Goal: Information Seeking & Learning: Learn about a topic

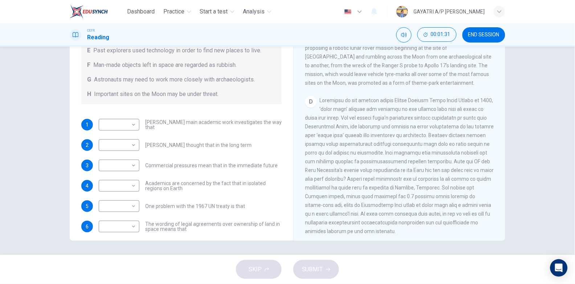
scroll to position [110, 0]
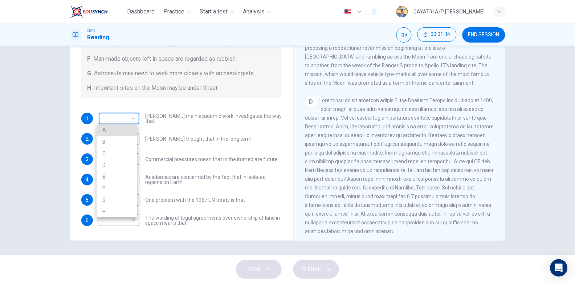
click at [130, 119] on body "Dashboard Practice Start a test Analysis English en ​ GAYATRI A/P [PERSON_NAME]…" at bounding box center [287, 142] width 575 height 284
click at [121, 159] on li "D" at bounding box center [117, 165] width 41 height 12
type input "D"
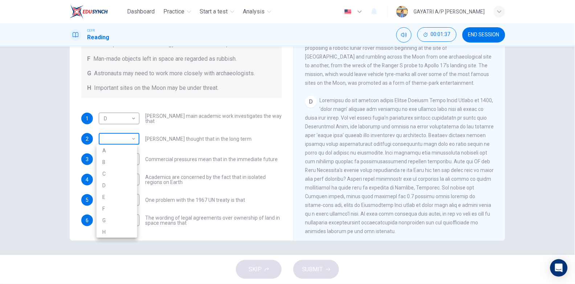
click at [134, 140] on body "Dashboard Practice Start a test Analysis English en ​ GAYATRI A/P [PERSON_NAME]…" at bounding box center [287, 142] width 575 height 284
click at [128, 149] on li "A" at bounding box center [117, 151] width 41 height 12
type input "A"
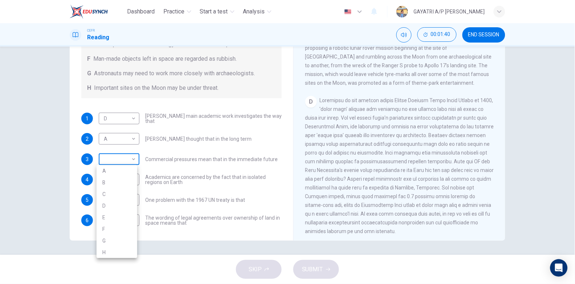
click at [131, 159] on body "Dashboard Practice Start a test Analysis English en ​ GAYATRI A/P [PERSON_NAME]…" at bounding box center [287, 142] width 575 height 284
click at [112, 193] on li "C" at bounding box center [117, 194] width 41 height 12
type input "C"
click at [133, 182] on body "Dashboard Practice Start a test Analysis English en ​ GAYATRI A/P [PERSON_NAME]…" at bounding box center [287, 142] width 575 height 284
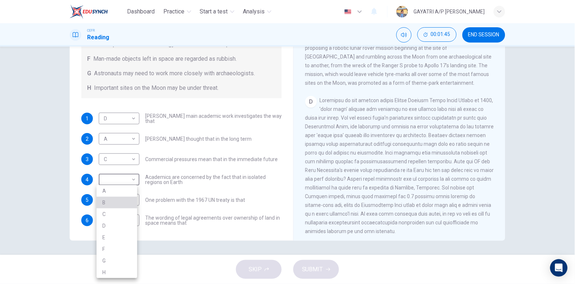
click at [116, 204] on li "B" at bounding box center [117, 203] width 41 height 12
type input "B"
click at [134, 198] on body "Dashboard Practice Start a test Analysis English en ​ GAYATRI A/P [PERSON_NAME]…" at bounding box center [287, 142] width 575 height 284
click at [119, 245] on li "F" at bounding box center [117, 249] width 41 height 12
type input "F"
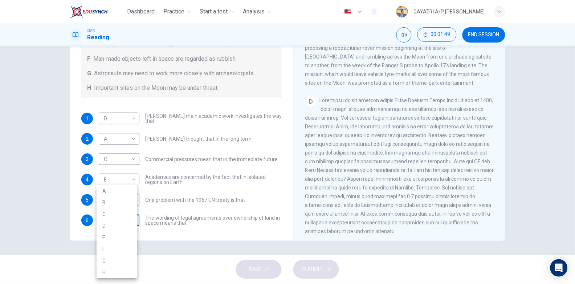
click at [129, 222] on body "Dashboard Practice Start a test Analysis English en ​ GAYATRI A/P [PERSON_NAME]…" at bounding box center [287, 142] width 575 height 284
click at [108, 258] on li "G" at bounding box center [117, 261] width 41 height 12
type input "G"
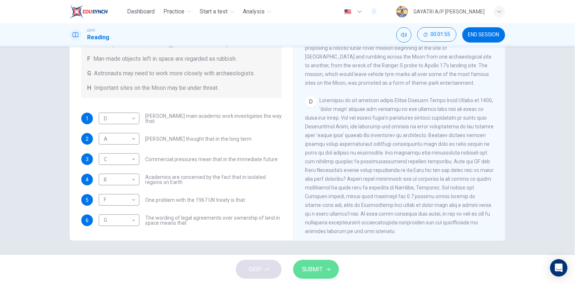
click at [308, 267] on span "SUBMIT" at bounding box center [312, 269] width 21 height 10
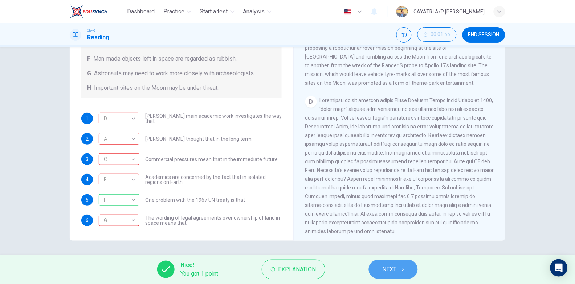
click at [395, 268] on span "NEXT" at bounding box center [390, 269] width 14 height 10
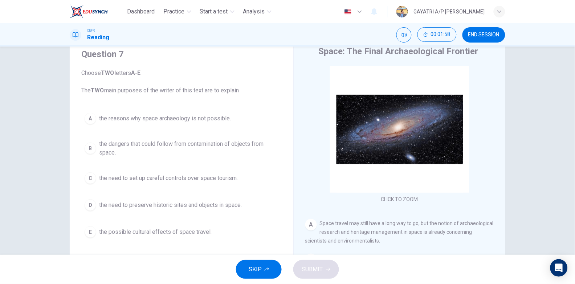
scroll to position [62, 0]
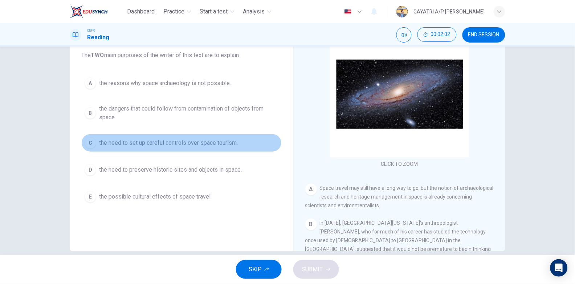
click at [161, 149] on button "C the need to set up careful controls over space tourism." at bounding box center [181, 143] width 200 height 18
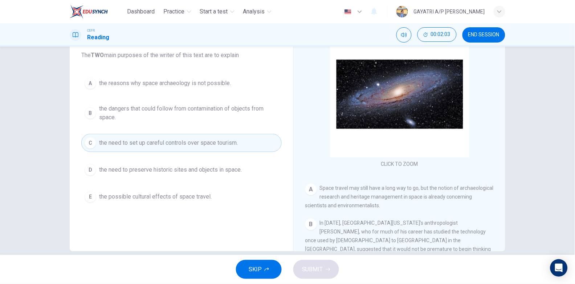
click at [159, 173] on span "the need to preserve historic sites and objects in space." at bounding box center [170, 169] width 143 height 9
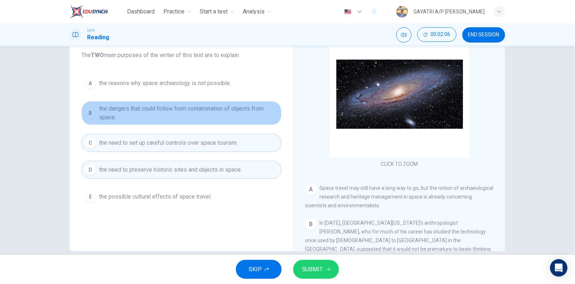
click at [150, 116] on span "the dangers that could follow from contamination of objects from space." at bounding box center [188, 112] width 179 height 17
click at [185, 110] on span "the dangers that could follow from contamination of objects from space." at bounding box center [188, 112] width 179 height 17
click at [138, 109] on span "the dangers that could follow from contamination of objects from space." at bounding box center [188, 112] width 179 height 17
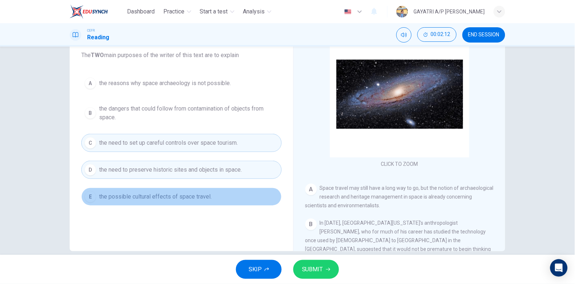
click at [133, 199] on span "the possible cultural effects of space travel." at bounding box center [155, 196] width 113 height 9
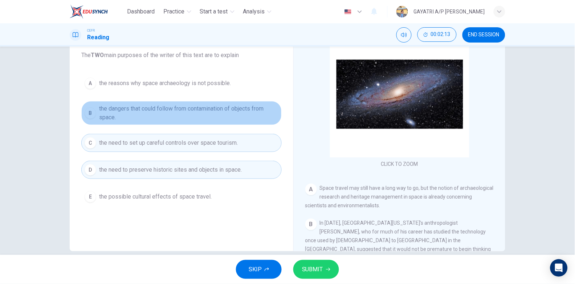
click at [164, 108] on span "the dangers that could follow from contamination of objects from space." at bounding box center [188, 112] width 179 height 17
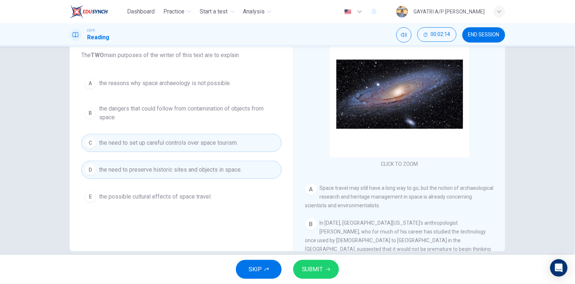
click at [164, 108] on span "the dangers that could follow from contamination of objects from space." at bounding box center [188, 112] width 179 height 17
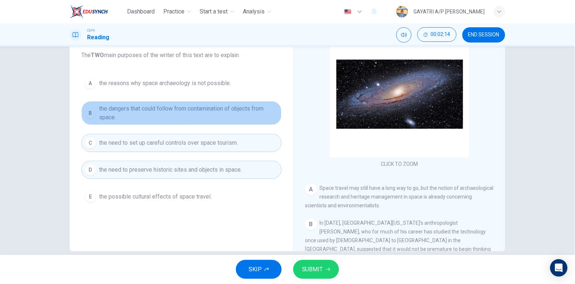
click at [164, 108] on span "the dangers that could follow from contamination of objects from space." at bounding box center [188, 112] width 179 height 17
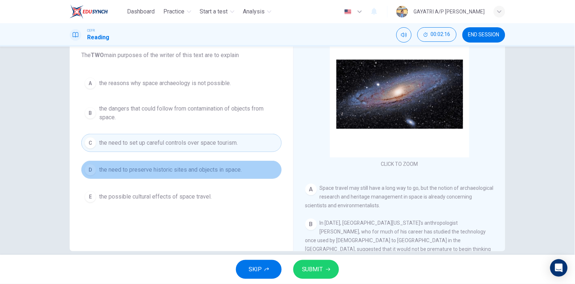
click at [158, 171] on span "the need to preserve historic sites and objects in space." at bounding box center [170, 169] width 143 height 9
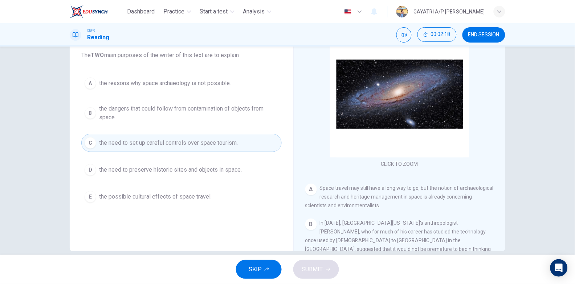
click at [144, 137] on button "C the need to set up careful controls over space tourism." at bounding box center [181, 143] width 200 height 18
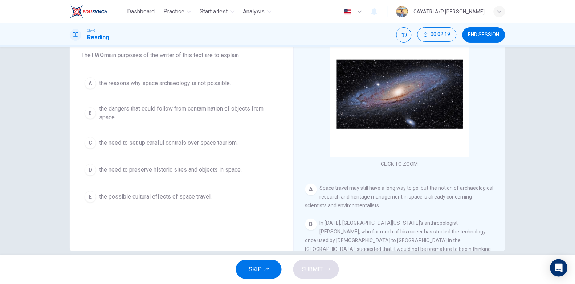
click at [134, 111] on span "the dangers that could follow from contamination of objects from space." at bounding box center [188, 112] width 179 height 17
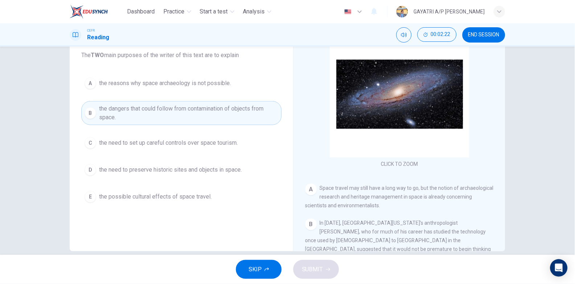
click at [173, 174] on span "the need to preserve historic sites and objects in space." at bounding box center [170, 169] width 143 height 9
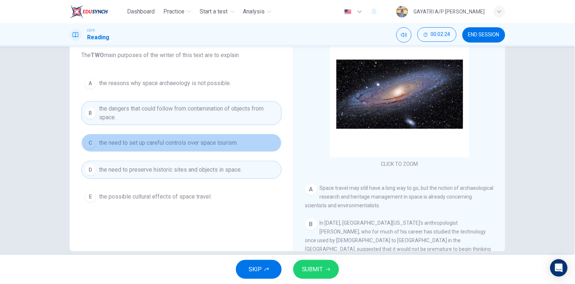
click at [195, 141] on span "the need to set up careful controls over space tourism." at bounding box center [168, 142] width 139 height 9
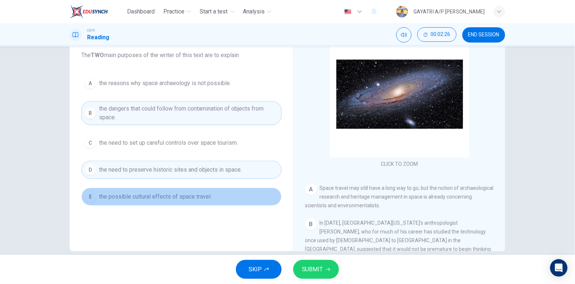
click at [173, 194] on span "the possible cultural effects of space travel." at bounding box center [155, 196] width 113 height 9
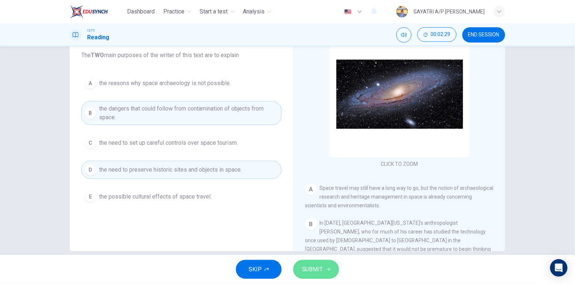
click at [310, 268] on span "SUBMIT" at bounding box center [312, 269] width 21 height 10
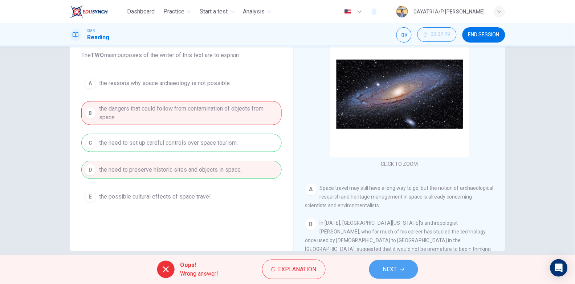
click at [390, 263] on button "NEXT" at bounding box center [393, 269] width 49 height 19
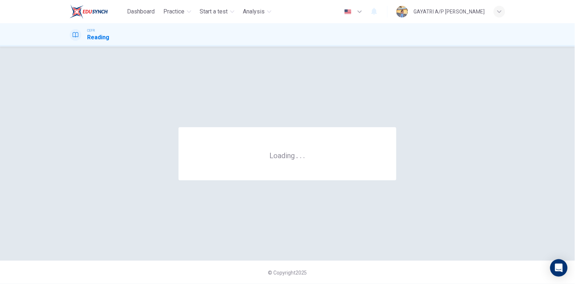
scroll to position [0, 0]
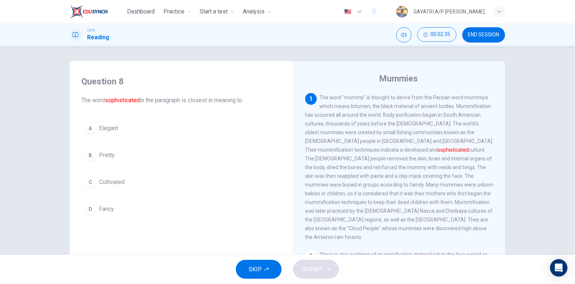
click at [130, 180] on button "C Cultivated" at bounding box center [181, 182] width 200 height 18
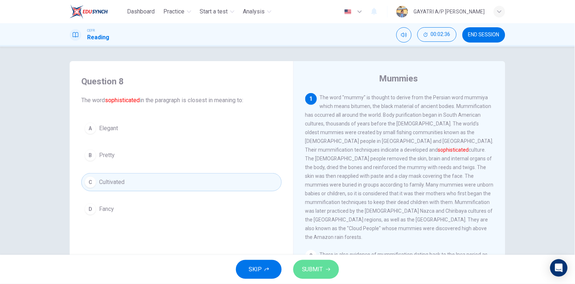
click at [313, 266] on span "SUBMIT" at bounding box center [312, 269] width 21 height 10
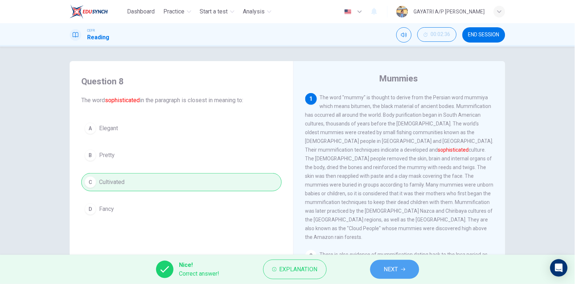
click at [385, 266] on span "NEXT" at bounding box center [391, 269] width 14 height 10
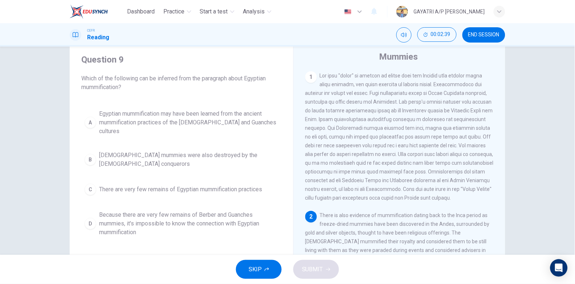
scroll to position [21, 0]
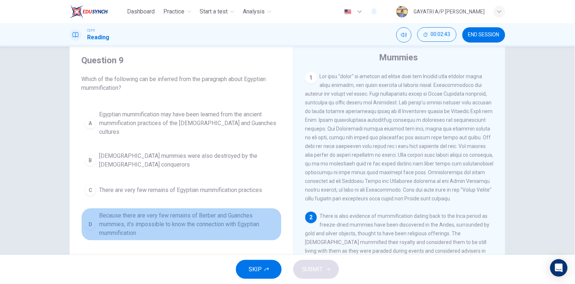
click at [199, 211] on span "Because there are very few remains of Berber and Guanches mummies, it's impossi…" at bounding box center [188, 224] width 179 height 26
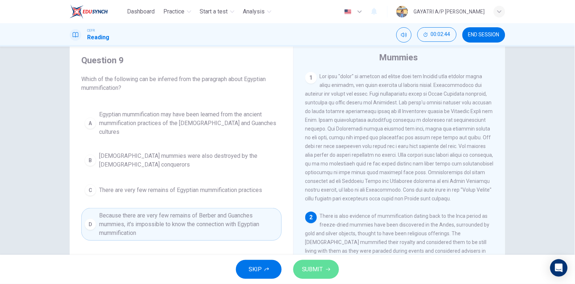
click at [325, 267] on button "SUBMIT" at bounding box center [316, 269] width 46 height 19
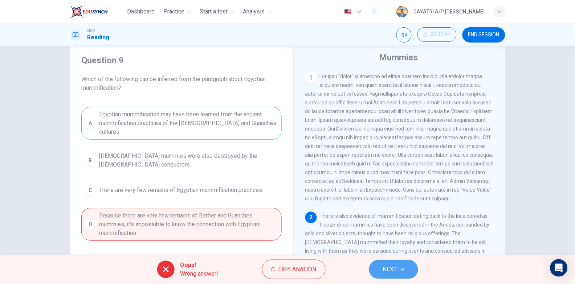
click at [384, 266] on span "NEXT" at bounding box center [390, 269] width 14 height 10
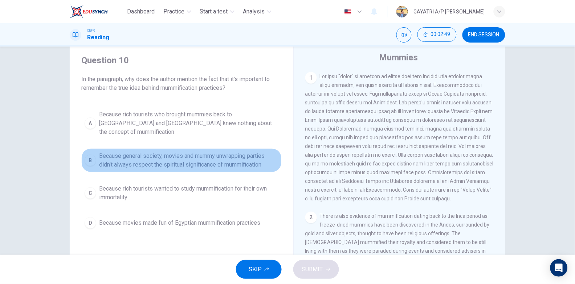
click at [187, 155] on span "Because general society, movies and mummy unwrapping parties didn't always resp…" at bounding box center [188, 159] width 179 height 17
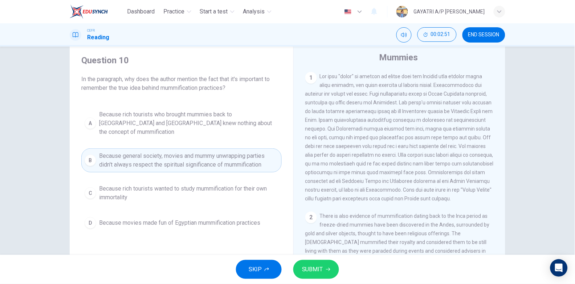
click at [307, 266] on span "SUBMIT" at bounding box center [312, 269] width 21 height 10
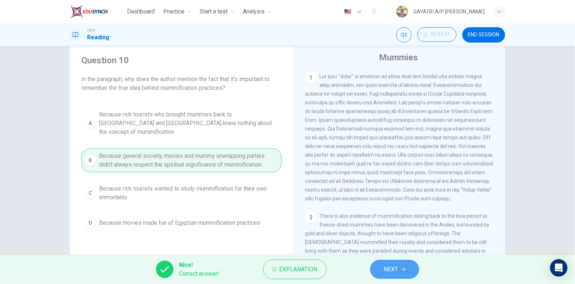
click at [389, 269] on span "NEXT" at bounding box center [391, 269] width 14 height 10
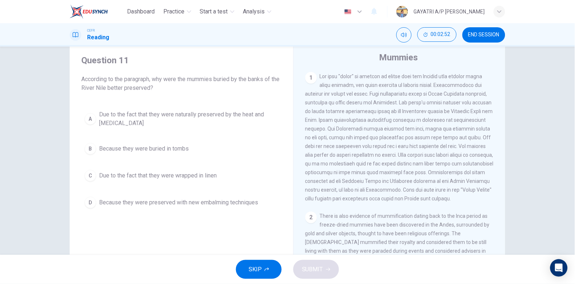
click at [191, 116] on span "Due to the fact that they were naturally preserved by the heat and [MEDICAL_DAT…" at bounding box center [188, 118] width 179 height 17
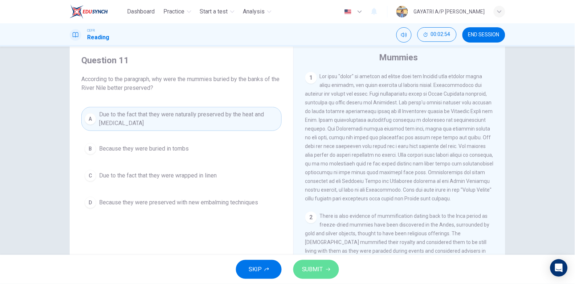
click at [317, 266] on span "SUBMIT" at bounding box center [312, 269] width 21 height 10
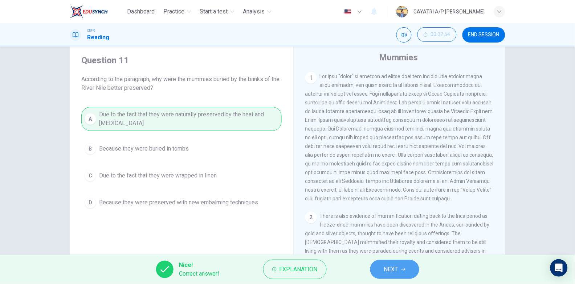
click at [396, 264] on span "NEXT" at bounding box center [391, 269] width 14 height 10
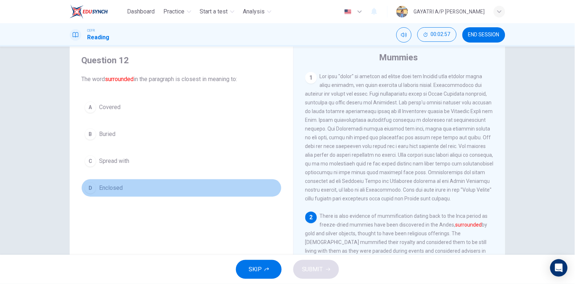
click at [119, 190] on span "Enclosed" at bounding box center [111, 187] width 24 height 9
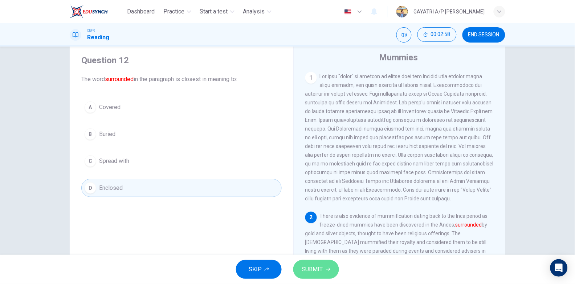
click at [325, 269] on button "SUBMIT" at bounding box center [316, 269] width 46 height 19
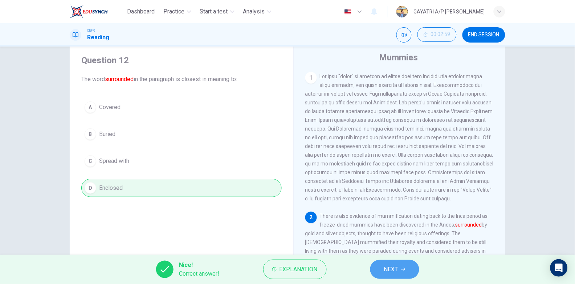
click at [397, 272] on span "NEXT" at bounding box center [391, 269] width 14 height 10
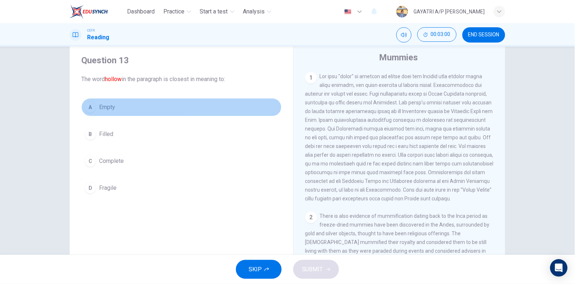
click at [129, 107] on button "A Empty" at bounding box center [181, 107] width 200 height 18
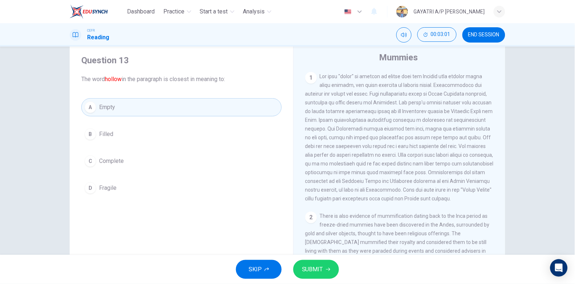
click at [316, 266] on span "SUBMIT" at bounding box center [312, 269] width 21 height 10
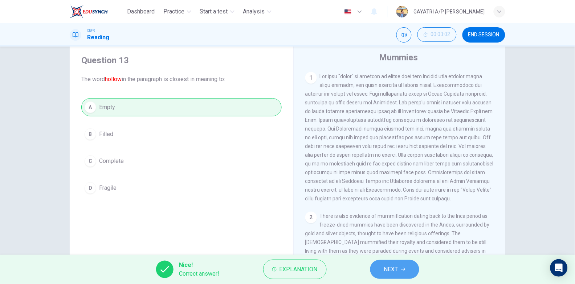
click at [401, 271] on button "NEXT" at bounding box center [394, 269] width 49 height 19
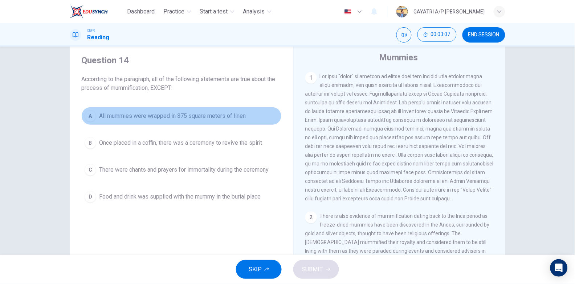
click at [182, 120] on span "All mummies were wrapped in 375 square meters of linen" at bounding box center [172, 116] width 147 height 9
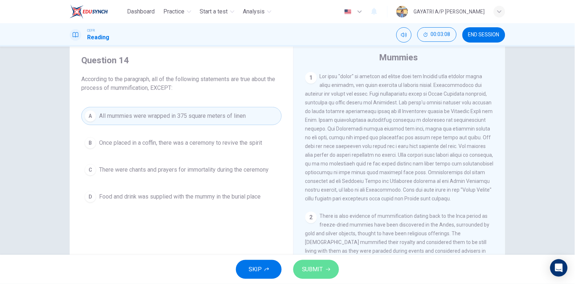
click at [312, 260] on button "SUBMIT" at bounding box center [316, 269] width 46 height 19
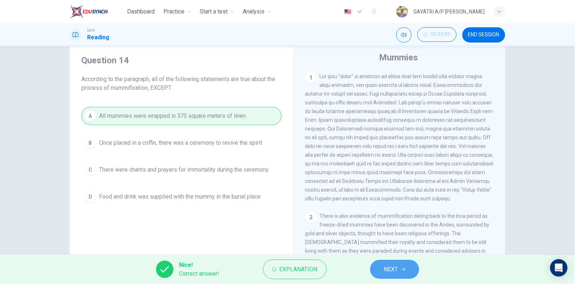
click at [400, 269] on button "NEXT" at bounding box center [394, 269] width 49 height 19
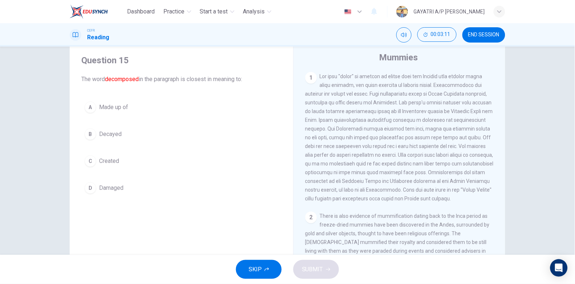
click at [135, 129] on button "B Decayed" at bounding box center [181, 134] width 200 height 18
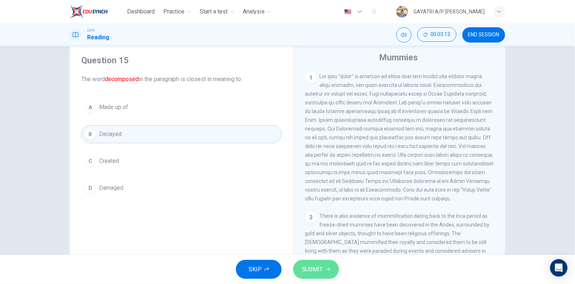
click at [317, 274] on span "SUBMIT" at bounding box center [312, 269] width 21 height 10
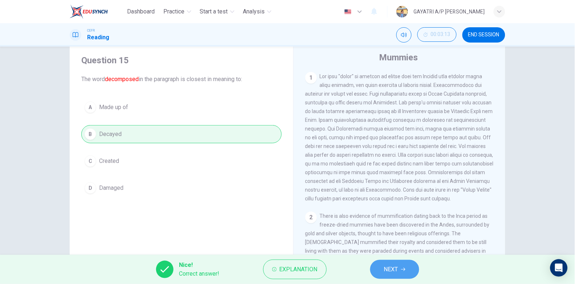
click at [398, 264] on span "NEXT" at bounding box center [391, 269] width 14 height 10
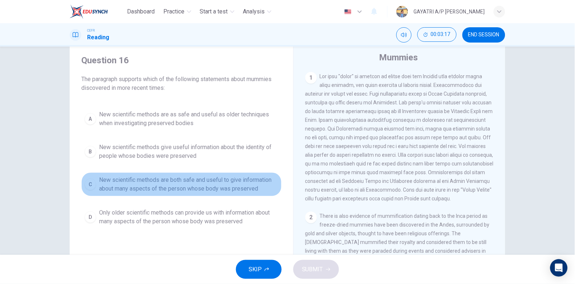
click at [170, 187] on span "New scientific methods are both safe and useful to give information about many …" at bounding box center [188, 183] width 179 height 17
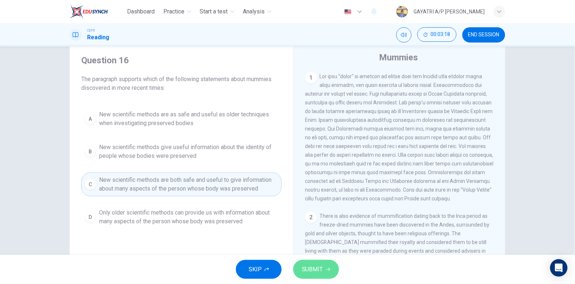
click at [321, 268] on span "SUBMIT" at bounding box center [312, 269] width 21 height 10
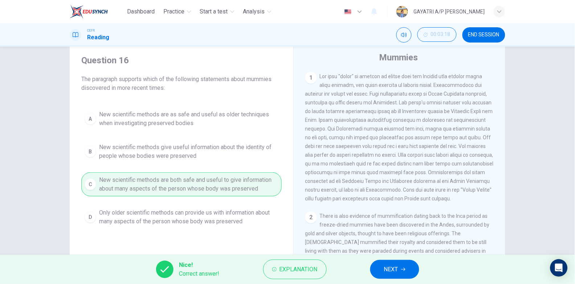
click at [397, 267] on span "NEXT" at bounding box center [391, 269] width 14 height 10
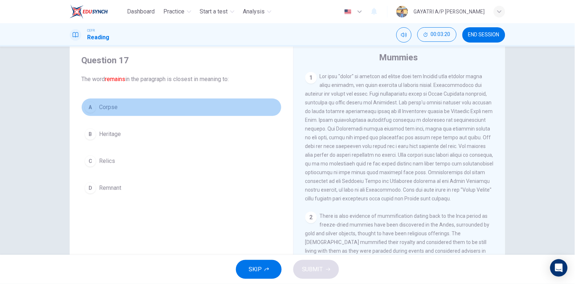
click at [128, 108] on button "A Corpse" at bounding box center [181, 107] width 200 height 18
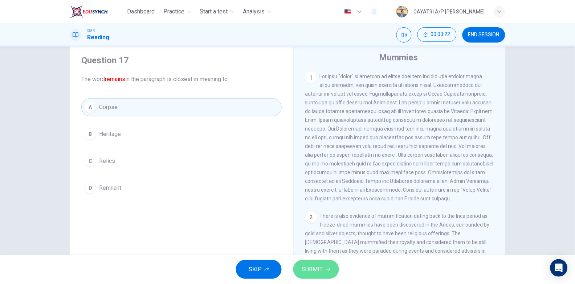
click at [314, 268] on span "SUBMIT" at bounding box center [312, 269] width 21 height 10
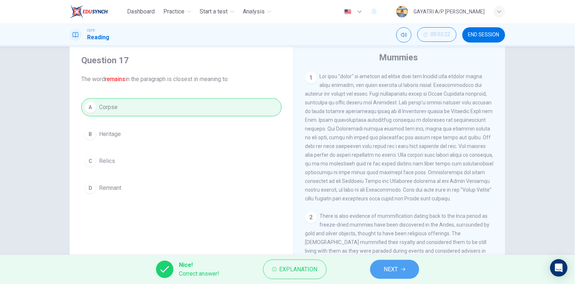
click at [387, 269] on span "NEXT" at bounding box center [391, 269] width 14 height 10
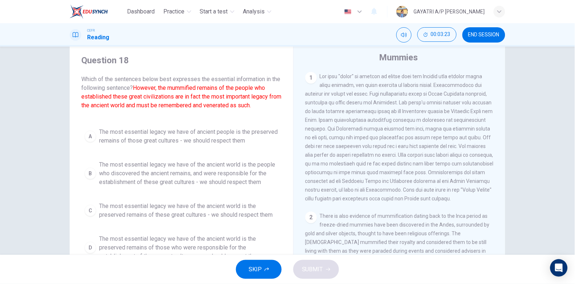
scroll to position [73, 0]
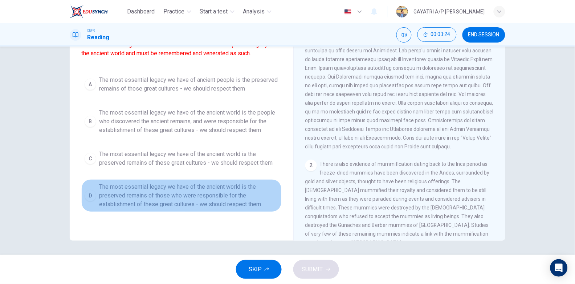
click at [210, 194] on span "The most essential legacy we have of the ancient world is the preserved remains…" at bounding box center [188, 195] width 179 height 26
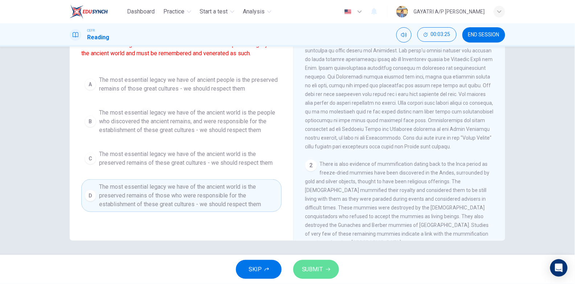
click at [324, 267] on button "SUBMIT" at bounding box center [316, 269] width 46 height 19
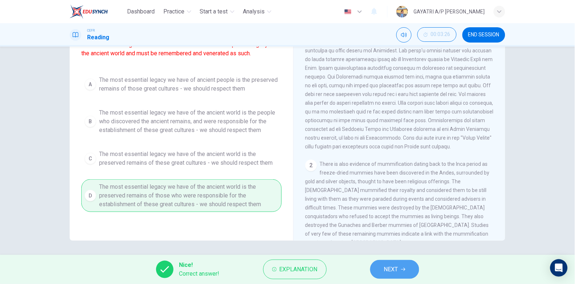
click at [389, 267] on span "NEXT" at bounding box center [391, 269] width 14 height 10
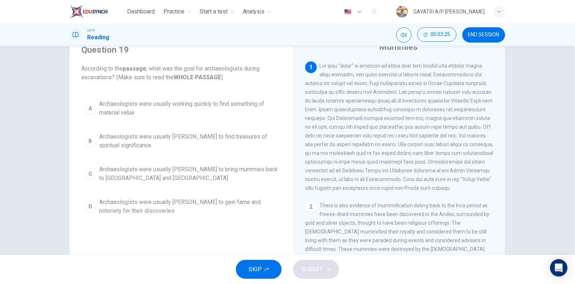
scroll to position [24, 0]
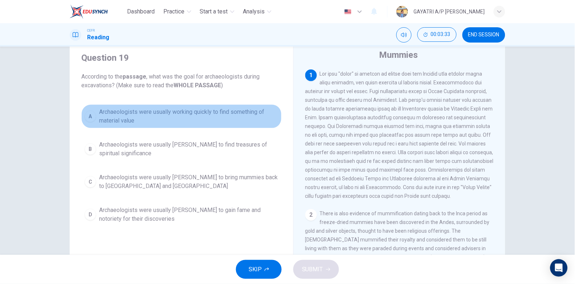
click at [204, 121] on span "Archaeologists were usually working quickly to find something of material value" at bounding box center [188, 116] width 179 height 17
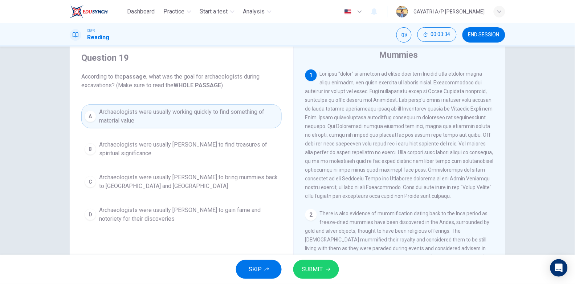
click at [315, 267] on span "SUBMIT" at bounding box center [312, 269] width 21 height 10
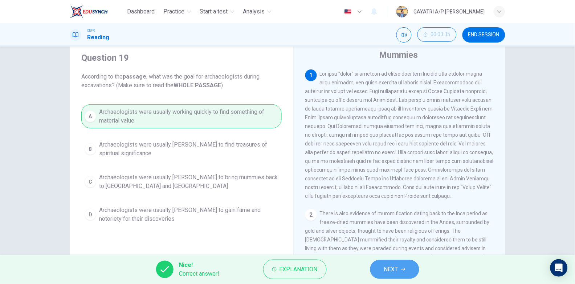
click at [389, 266] on span "NEXT" at bounding box center [391, 269] width 14 height 10
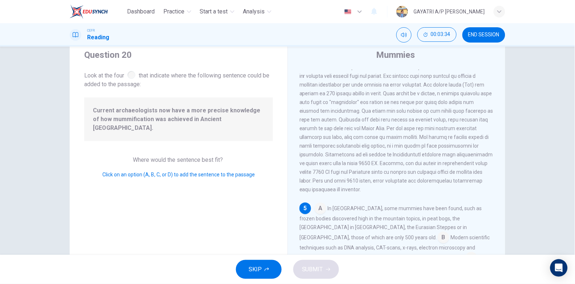
scroll to position [392, 0]
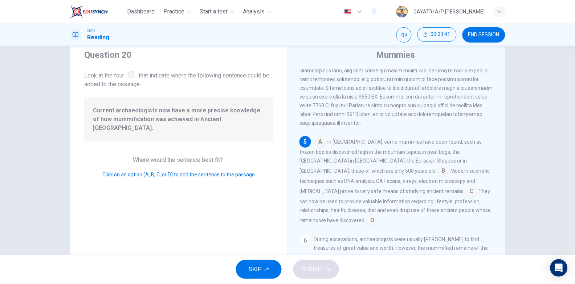
click at [438, 177] on input at bounding box center [444, 172] width 12 height 12
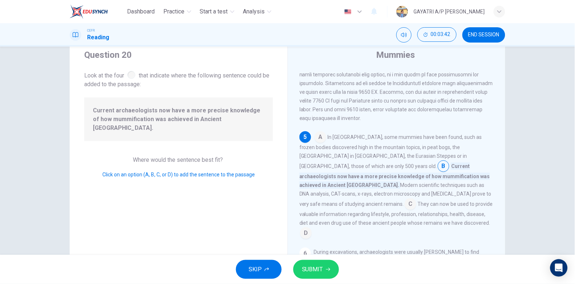
scroll to position [409, 0]
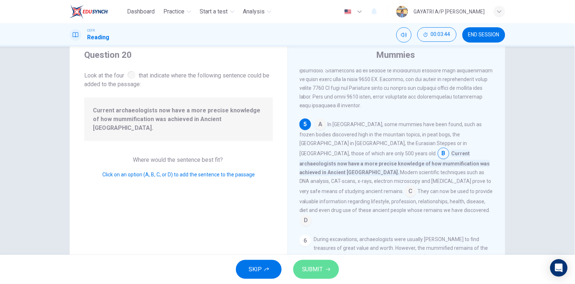
click at [318, 272] on span "SUBMIT" at bounding box center [312, 269] width 21 height 10
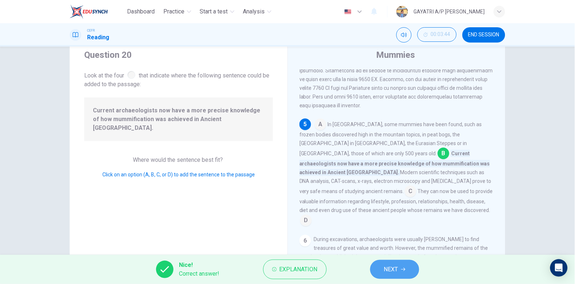
click at [393, 268] on span "NEXT" at bounding box center [391, 269] width 14 height 10
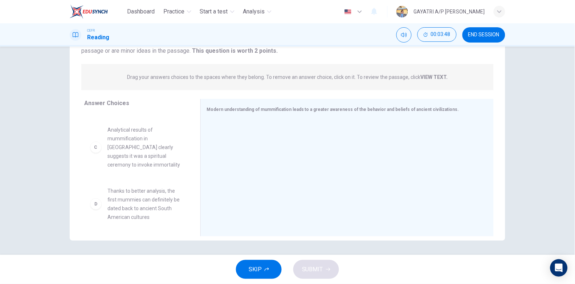
scroll to position [73, 0]
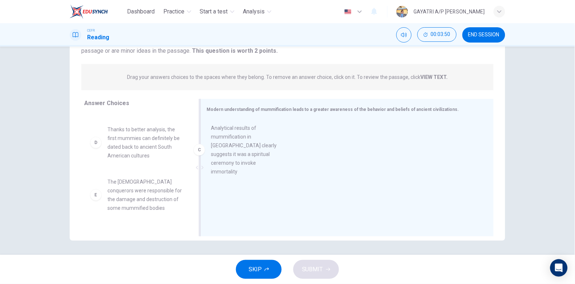
drag, startPoint x: 137, startPoint y: 141, endPoint x: 252, endPoint y: 139, distance: 115.9
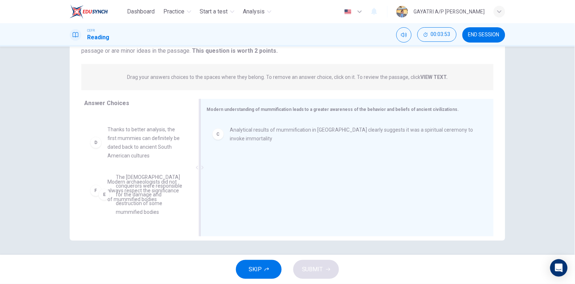
scroll to position [73, 0]
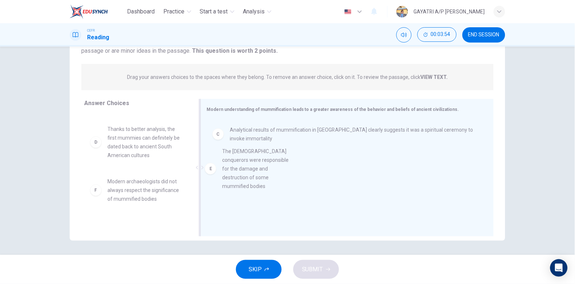
drag, startPoint x: 137, startPoint y: 202, endPoint x: 256, endPoint y: 170, distance: 124.1
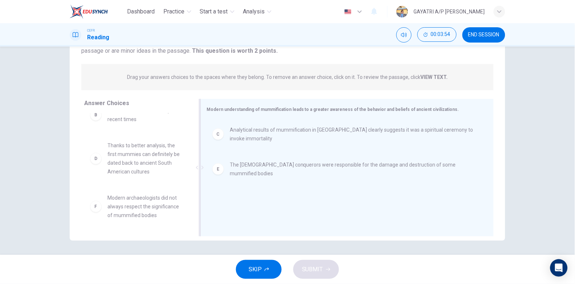
scroll to position [56, 0]
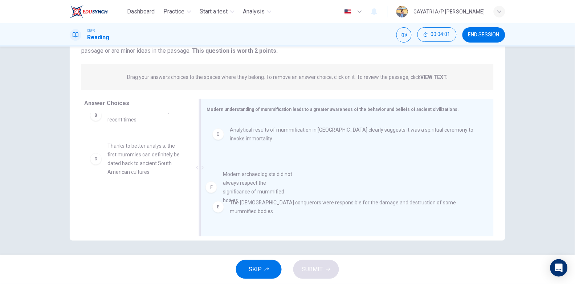
drag, startPoint x: 139, startPoint y: 211, endPoint x: 272, endPoint y: 182, distance: 136.7
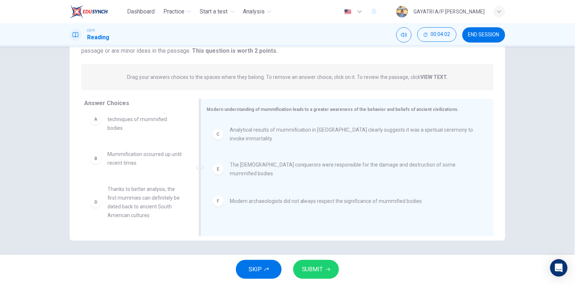
scroll to position [13, 0]
click at [314, 266] on span "SUBMIT" at bounding box center [312, 269] width 21 height 10
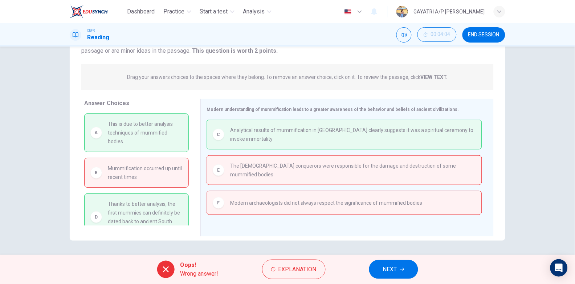
scroll to position [15, 0]
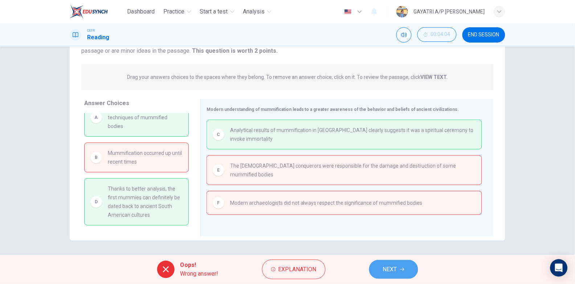
click at [397, 264] on span "NEXT" at bounding box center [390, 269] width 14 height 10
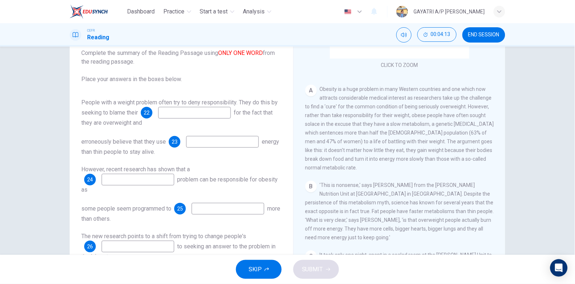
scroll to position [46, 0]
click at [203, 116] on input at bounding box center [194, 114] width 73 height 12
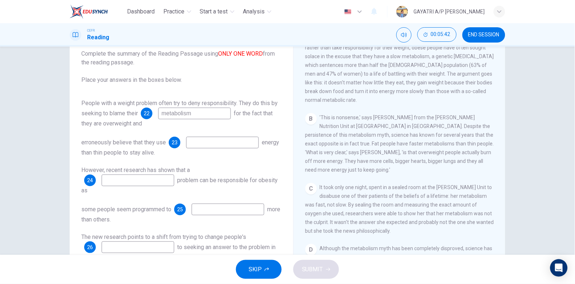
scroll to position [183, 0]
type input "metabolism"
click at [210, 143] on input at bounding box center [222, 143] width 73 height 12
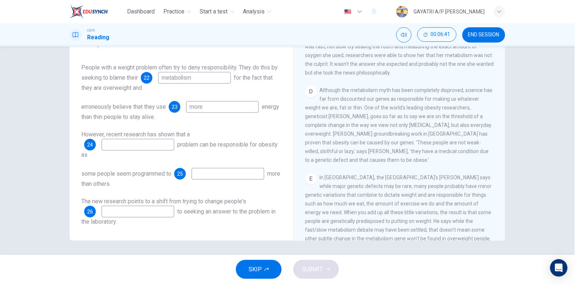
scroll to position [313, 0]
type input "more"
type input "genetic"
click at [234, 171] on input at bounding box center [228, 174] width 73 height 12
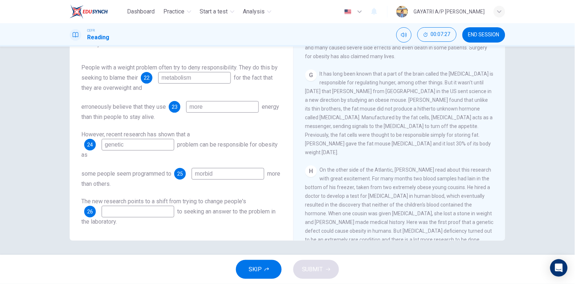
scroll to position [625, 0]
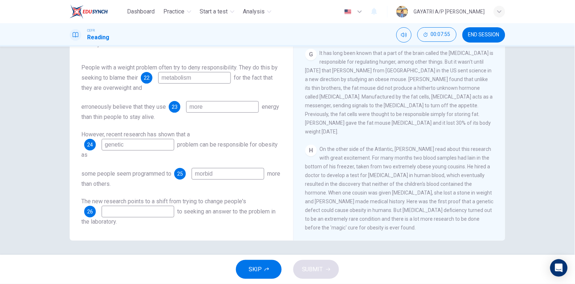
type input "morbid"
click at [162, 209] on input at bounding box center [138, 212] width 73 height 12
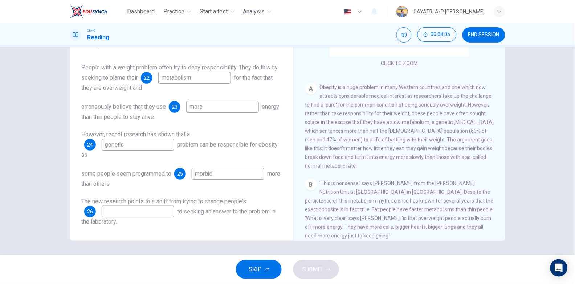
scroll to position [89, 0]
type input "opinion"
click at [317, 262] on button "SUBMIT" at bounding box center [316, 269] width 46 height 19
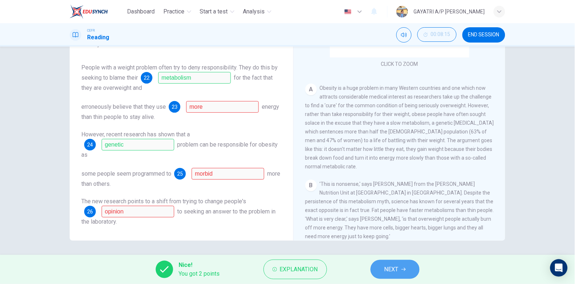
click at [386, 269] on span "NEXT" at bounding box center [392, 269] width 14 height 10
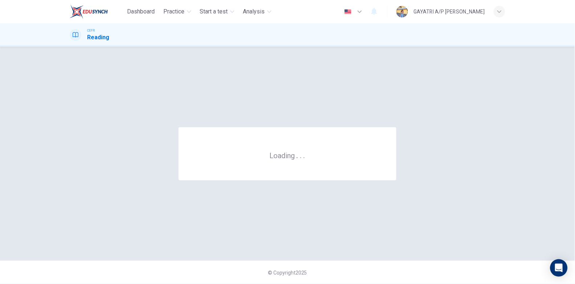
scroll to position [0, 0]
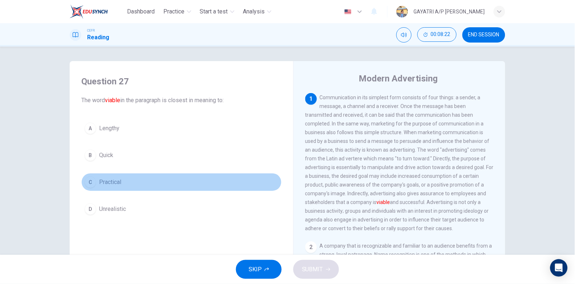
click at [145, 181] on button "C Practical" at bounding box center [181, 182] width 200 height 18
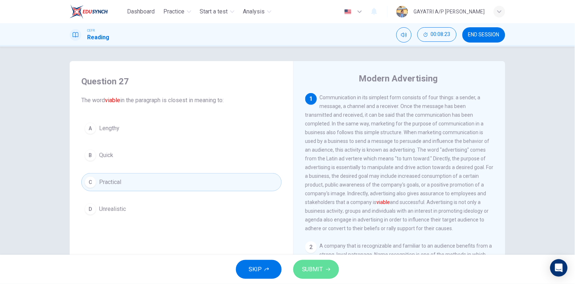
click at [307, 263] on button "SUBMIT" at bounding box center [316, 269] width 46 height 19
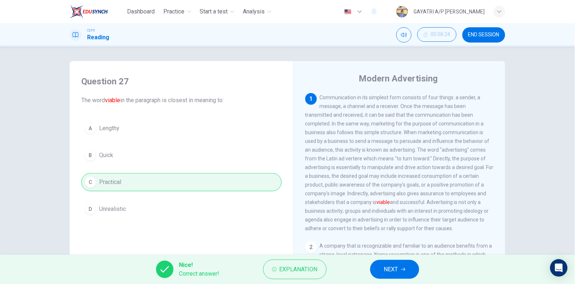
click at [387, 262] on button "NEXT" at bounding box center [394, 269] width 49 height 19
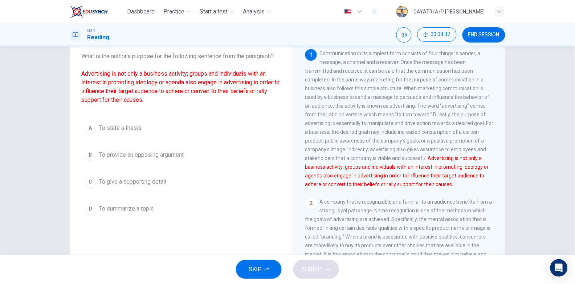
scroll to position [44, 0]
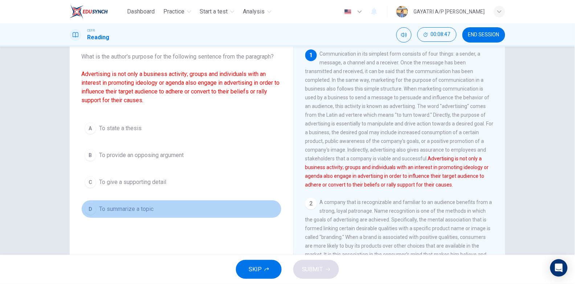
click at [157, 203] on button "D To summarize a topic" at bounding box center [181, 209] width 200 height 18
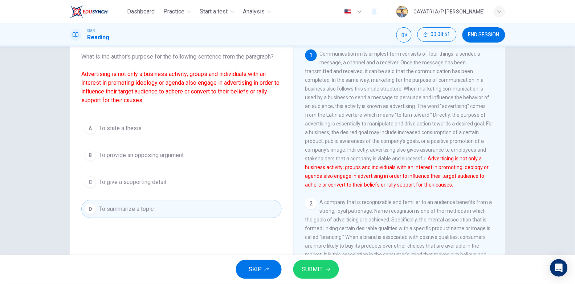
click at [220, 146] on button "B To provide an opposing argument" at bounding box center [181, 155] width 200 height 18
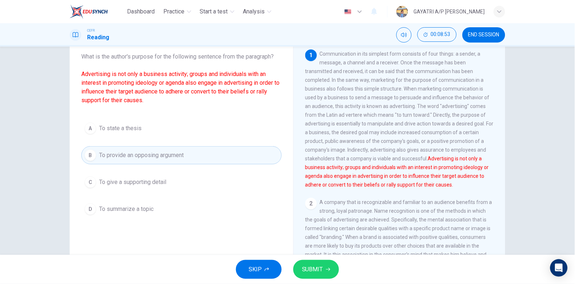
click at [327, 266] on button "SUBMIT" at bounding box center [316, 269] width 46 height 19
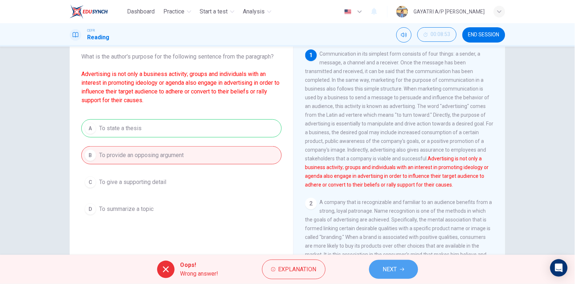
click at [399, 266] on button "NEXT" at bounding box center [393, 269] width 49 height 19
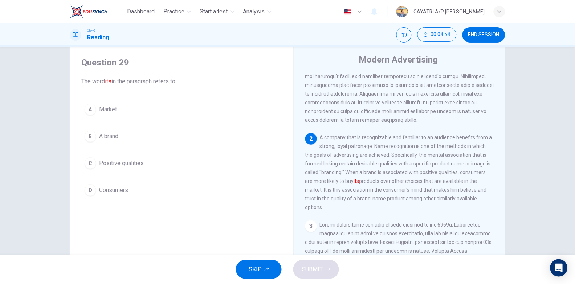
scroll to position [18, 0]
click at [116, 133] on span "A brand" at bounding box center [108, 137] width 19 height 9
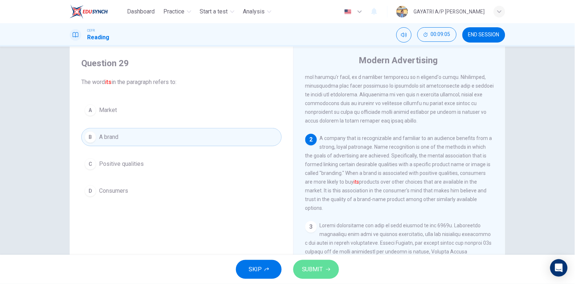
click at [316, 266] on span "SUBMIT" at bounding box center [312, 269] width 21 height 10
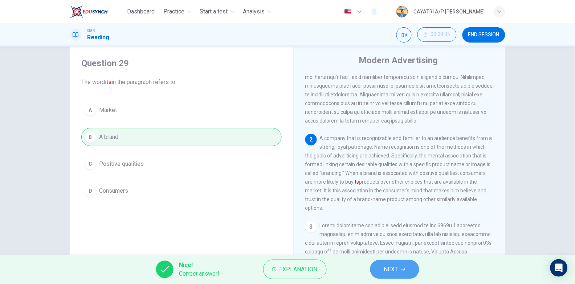
click at [397, 270] on span "NEXT" at bounding box center [391, 269] width 14 height 10
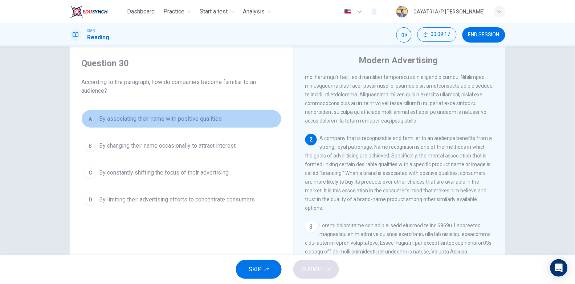
click at [174, 124] on button "A By associating their name with positive qualities" at bounding box center [181, 119] width 200 height 18
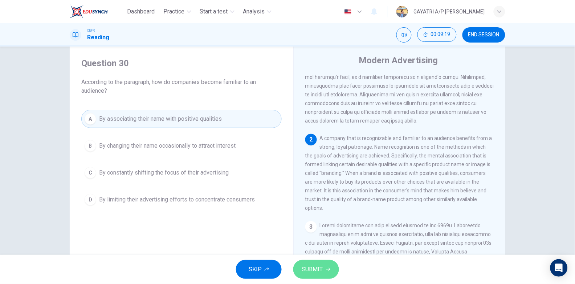
click at [329, 272] on button "SUBMIT" at bounding box center [316, 269] width 46 height 19
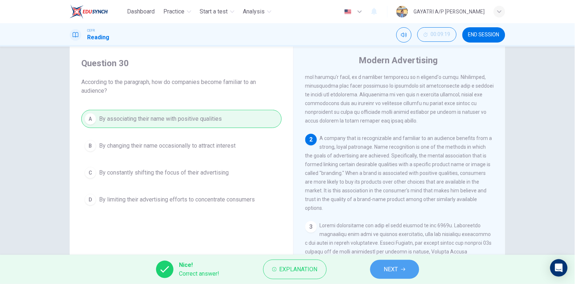
click at [393, 272] on span "NEXT" at bounding box center [391, 269] width 14 height 10
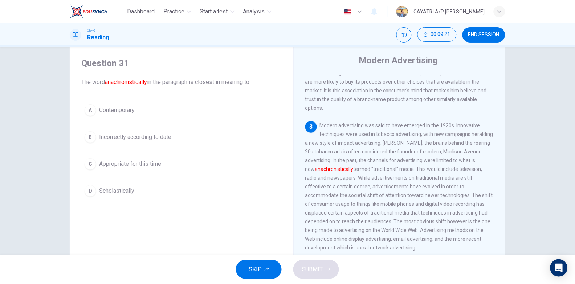
scroll to position [199, 0]
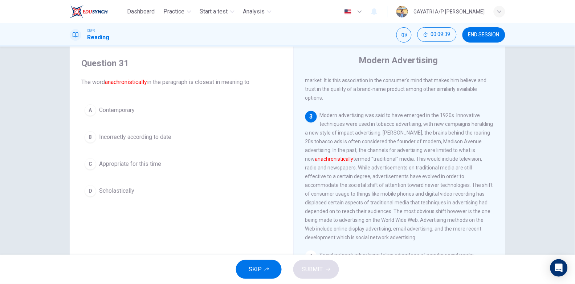
click at [150, 191] on button "D Scholastically" at bounding box center [181, 191] width 200 height 18
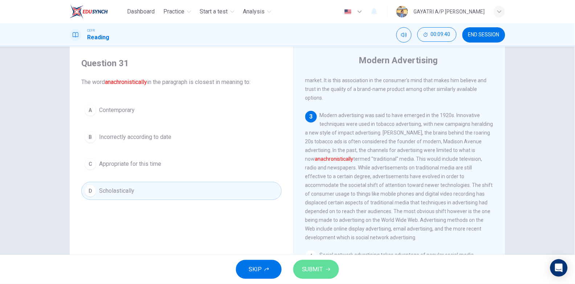
click at [316, 273] on span "SUBMIT" at bounding box center [312, 269] width 21 height 10
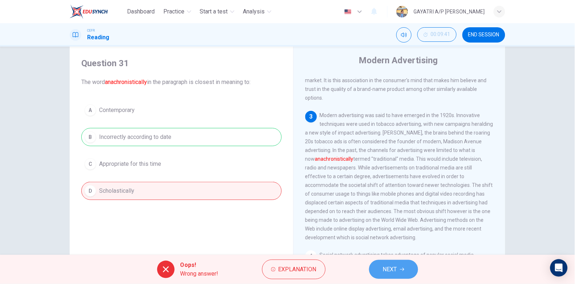
click at [393, 266] on span "NEXT" at bounding box center [390, 269] width 14 height 10
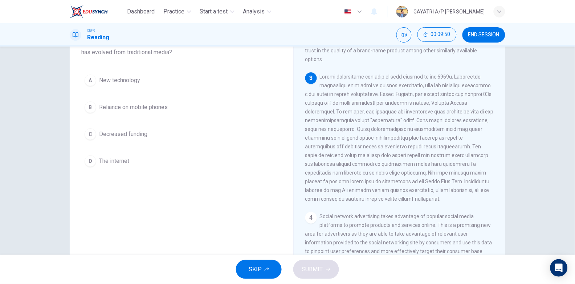
scroll to position [57, 0]
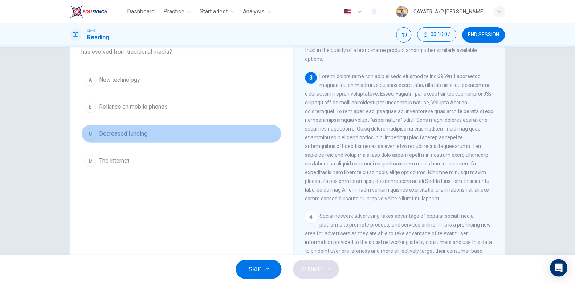
click at [118, 136] on span "Decreased funding" at bounding box center [123, 133] width 48 height 9
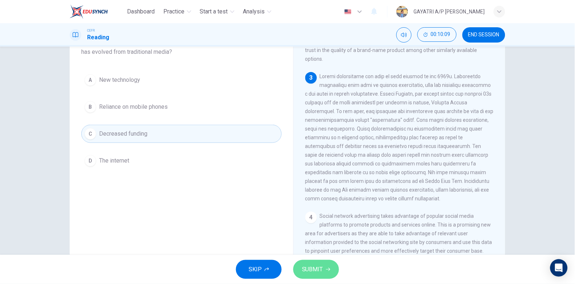
click at [312, 264] on span "SUBMIT" at bounding box center [312, 269] width 21 height 10
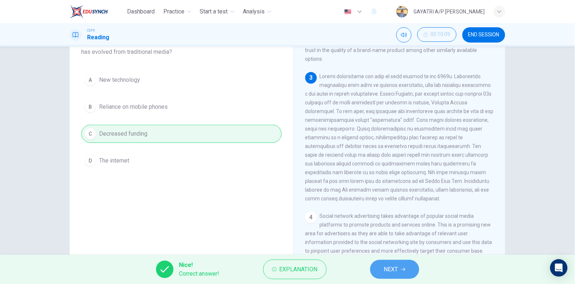
click at [402, 266] on button "NEXT" at bounding box center [394, 269] width 49 height 19
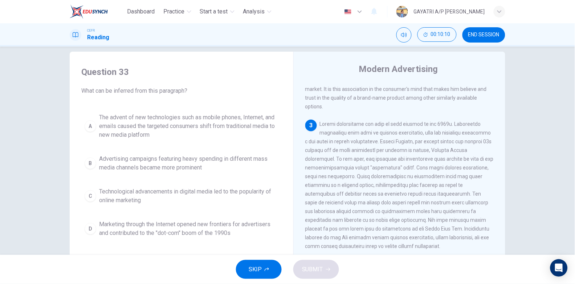
scroll to position [9, 0]
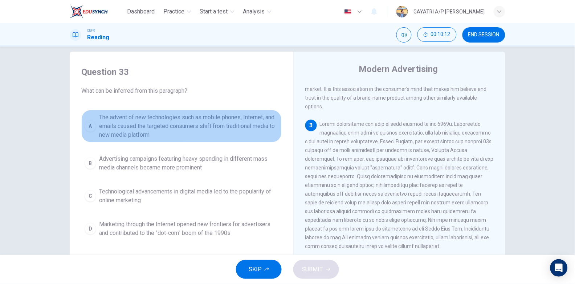
click at [191, 126] on span "The advent of new technologies such as mobile phones, Internet, and emails caus…" at bounding box center [188, 126] width 179 height 26
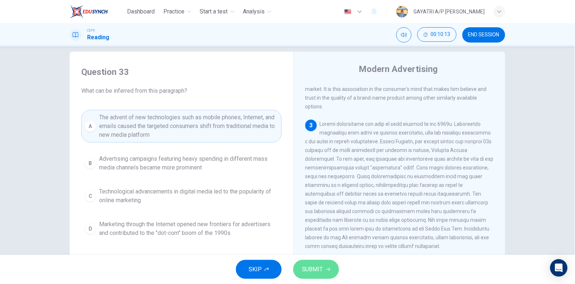
click at [312, 266] on span "SUBMIT" at bounding box center [312, 269] width 21 height 10
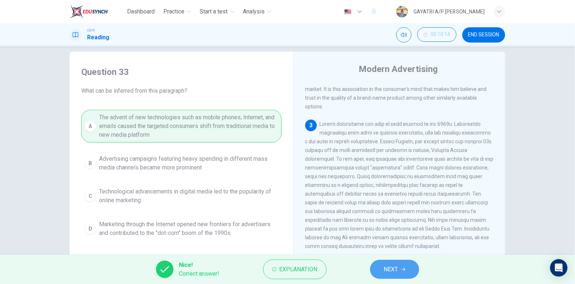
click at [392, 265] on span "NEXT" at bounding box center [391, 269] width 14 height 10
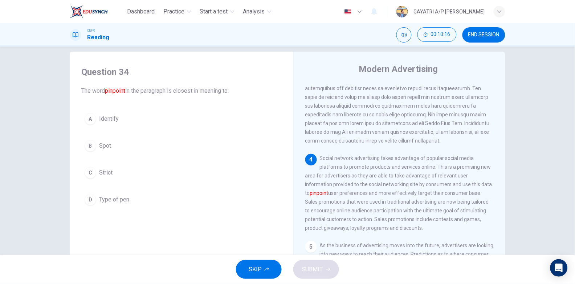
scroll to position [381, 0]
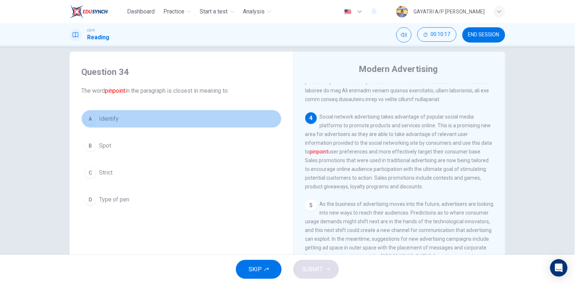
click at [151, 122] on button "A Identify" at bounding box center [181, 119] width 200 height 18
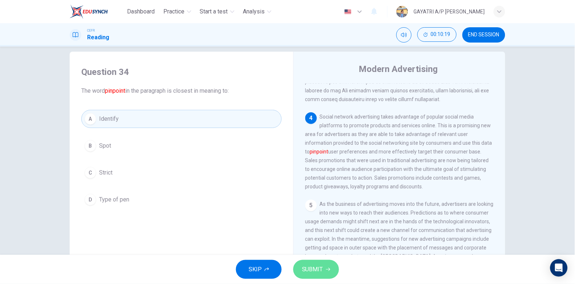
click at [326, 261] on button "SUBMIT" at bounding box center [316, 269] width 46 height 19
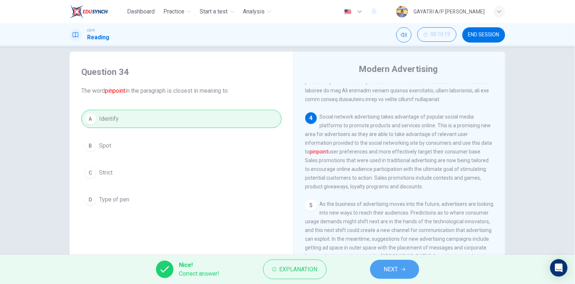
click at [391, 269] on span "NEXT" at bounding box center [391, 269] width 14 height 10
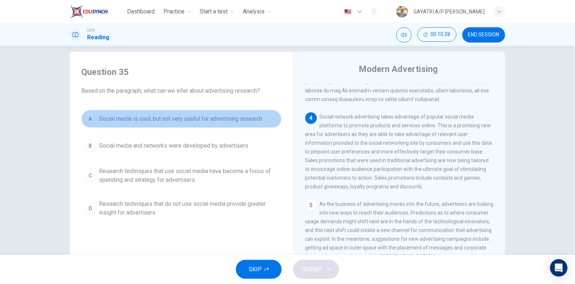
click at [179, 122] on span "Social media is cool, but not very useful for advertising research" at bounding box center [180, 118] width 163 height 9
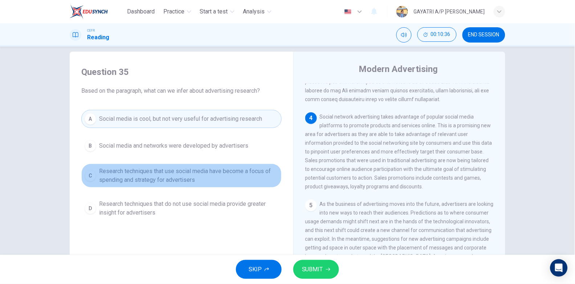
click at [155, 177] on span "Research techniques that use social media have become a focus of spending and s…" at bounding box center [188, 175] width 179 height 17
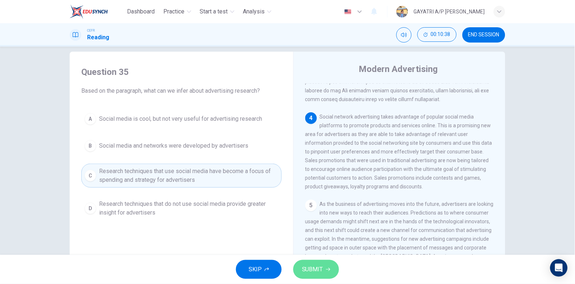
click at [318, 269] on span "SUBMIT" at bounding box center [312, 269] width 21 height 10
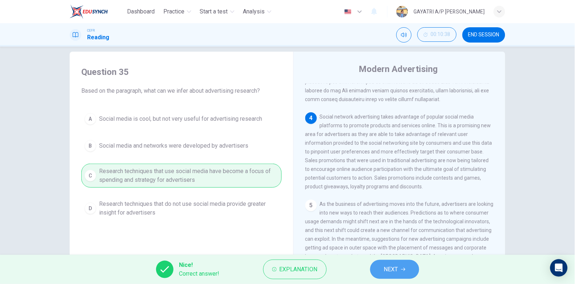
click at [401, 268] on button "NEXT" at bounding box center [394, 269] width 49 height 19
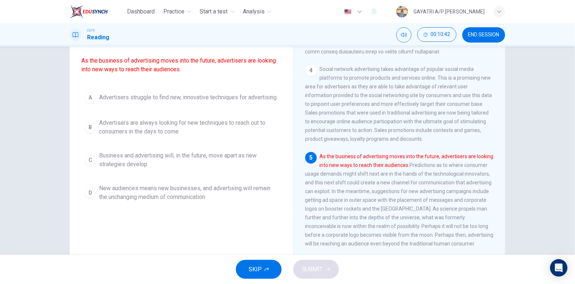
scroll to position [54, 0]
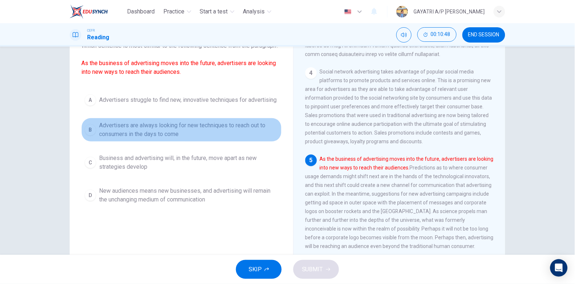
click at [165, 136] on span "Advertisers are always looking for new techniques to reach out to consumers in …" at bounding box center [188, 129] width 179 height 17
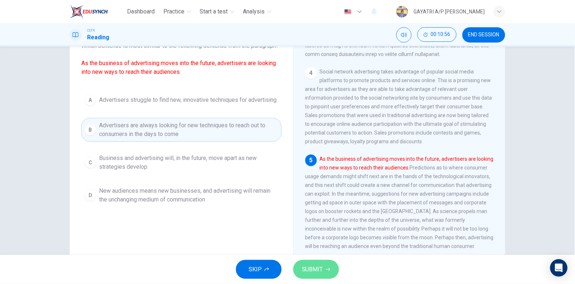
click at [308, 263] on button "SUBMIT" at bounding box center [316, 269] width 46 height 19
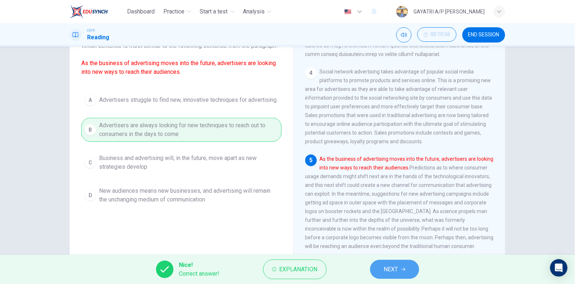
click at [382, 273] on button "NEXT" at bounding box center [394, 269] width 49 height 19
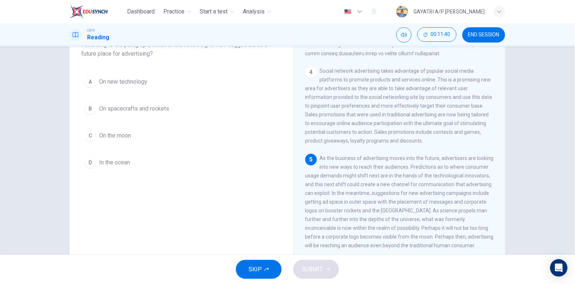
scroll to position [53, 0]
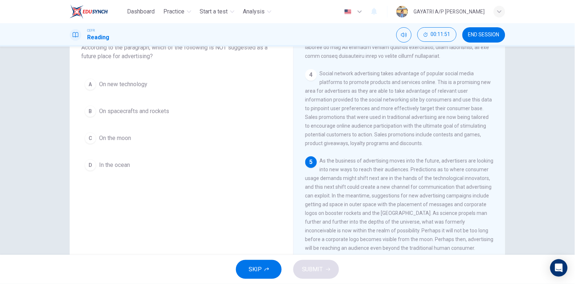
click at [140, 106] on button "B On spacecrafts and rockets" at bounding box center [181, 111] width 200 height 18
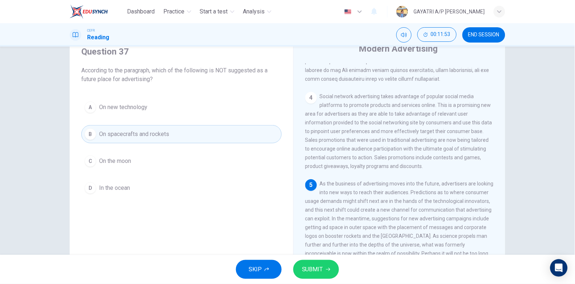
scroll to position [29, 0]
click at [312, 264] on span "SUBMIT" at bounding box center [312, 269] width 21 height 10
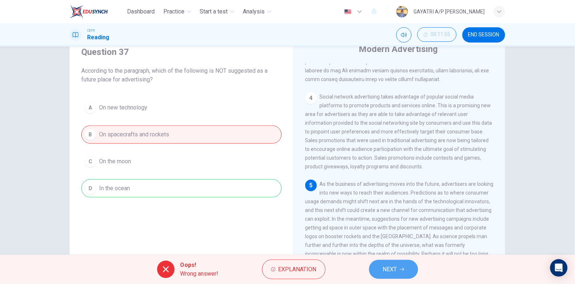
click at [401, 268] on icon "button" at bounding box center [402, 269] width 4 height 4
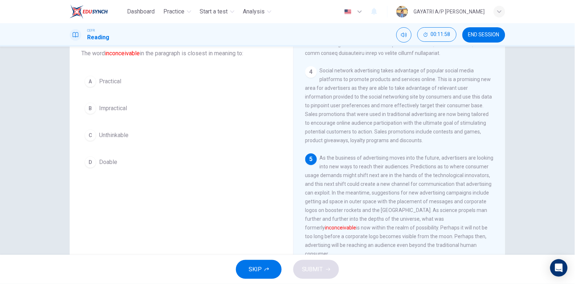
scroll to position [46, 0]
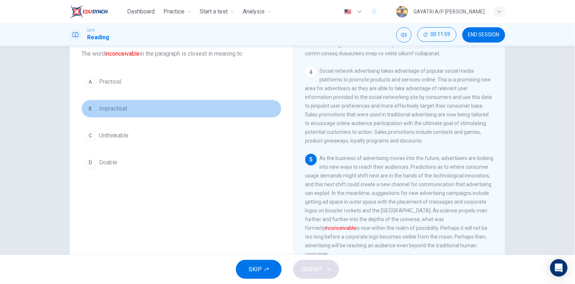
click at [129, 112] on button "B Impractical" at bounding box center [181, 109] width 200 height 18
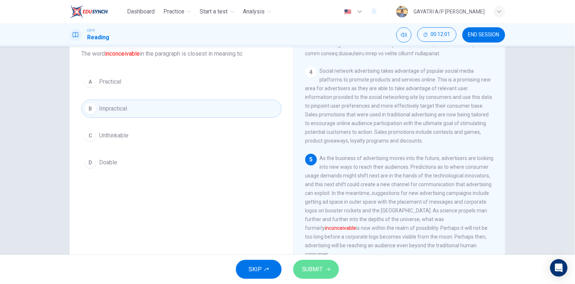
click at [317, 270] on span "SUBMIT" at bounding box center [312, 269] width 21 height 10
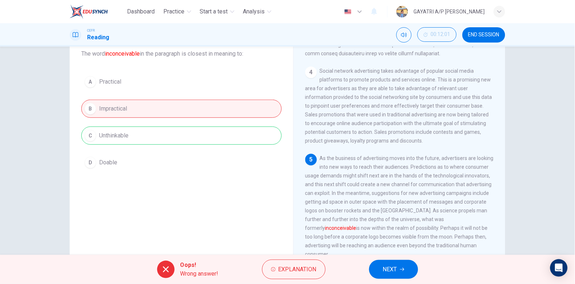
click at [401, 274] on button "NEXT" at bounding box center [393, 269] width 49 height 19
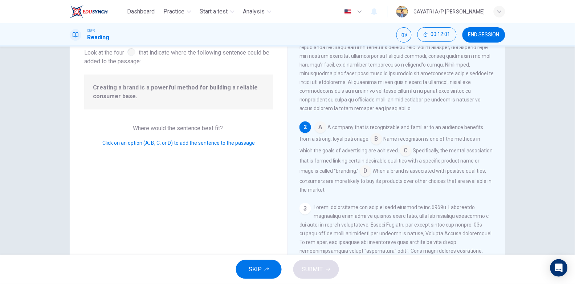
scroll to position [92, 0]
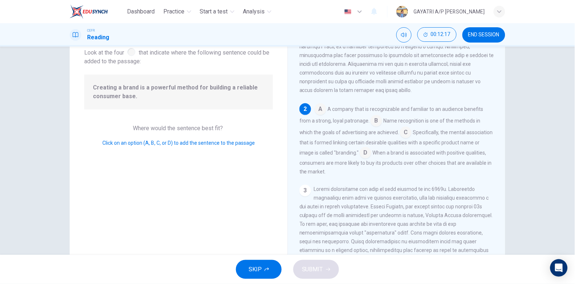
click at [400, 134] on input at bounding box center [406, 133] width 12 height 12
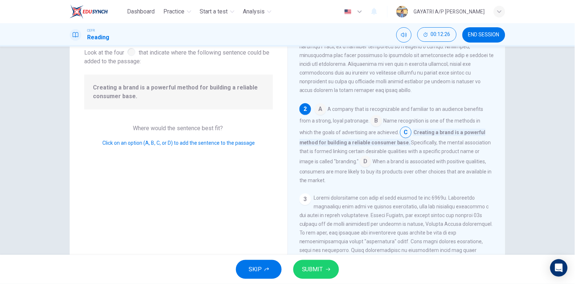
click at [362, 165] on input at bounding box center [366, 162] width 12 height 12
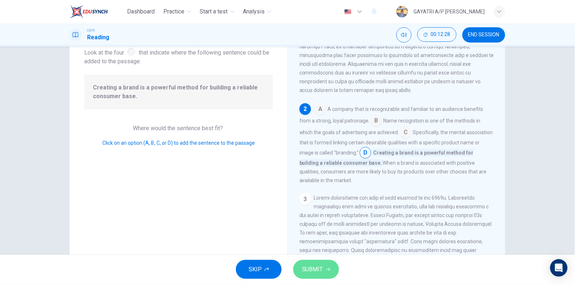
click at [321, 268] on span "SUBMIT" at bounding box center [312, 269] width 21 height 10
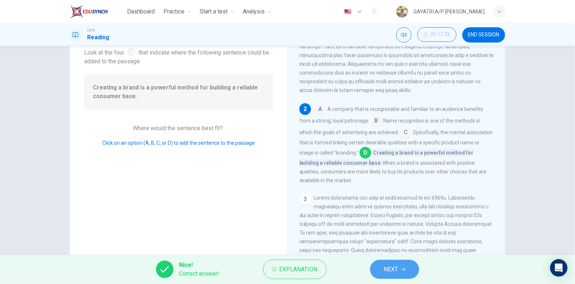
click at [402, 266] on button "NEXT" at bounding box center [394, 269] width 49 height 19
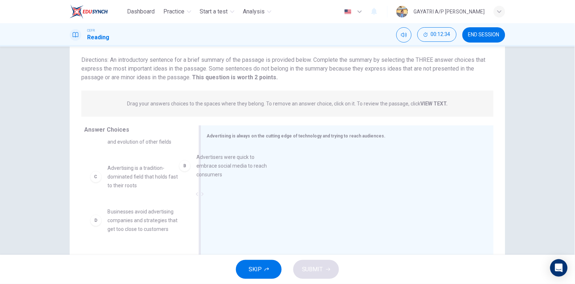
scroll to position [24, 0]
drag, startPoint x: 146, startPoint y: 176, endPoint x: 263, endPoint y: 180, distance: 117.4
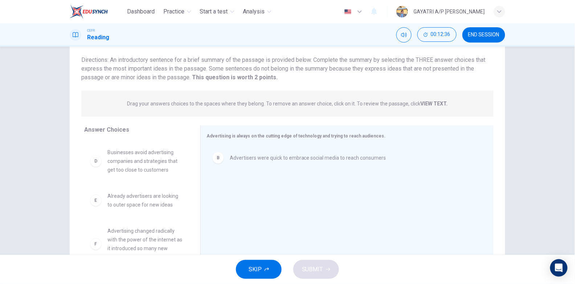
scroll to position [88, 0]
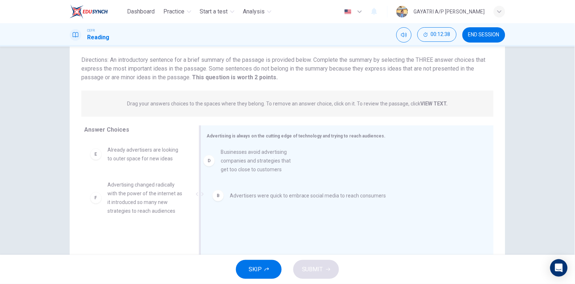
drag, startPoint x: 135, startPoint y: 178, endPoint x: 256, endPoint y: 172, distance: 121.1
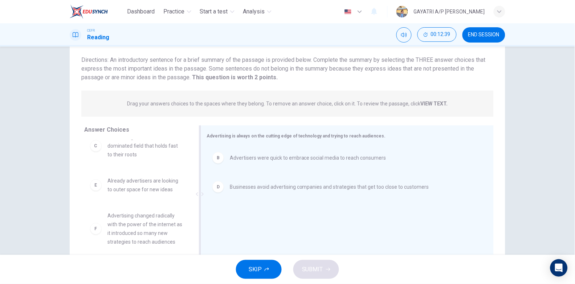
scroll to position [65, 0]
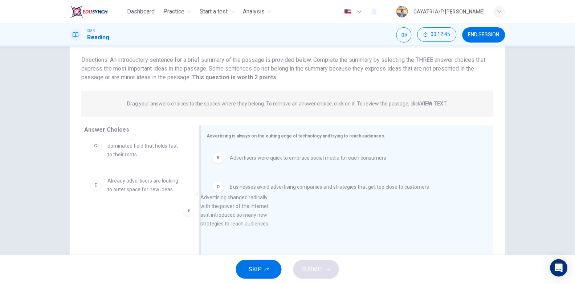
drag, startPoint x: 160, startPoint y: 241, endPoint x: 259, endPoint y: 223, distance: 100.8
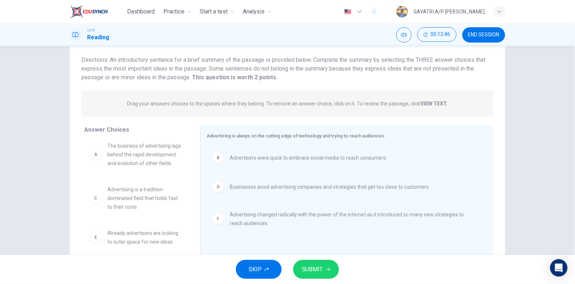
scroll to position [13, 0]
click at [316, 271] on span "SUBMIT" at bounding box center [312, 269] width 21 height 10
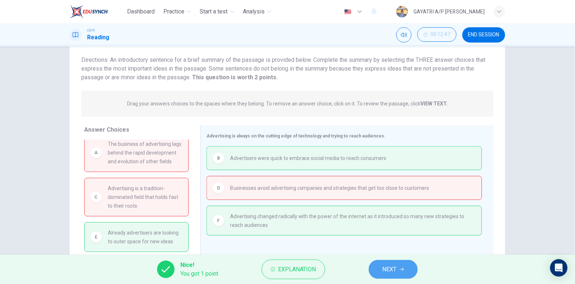
click at [392, 266] on span "NEXT" at bounding box center [390, 269] width 14 height 10
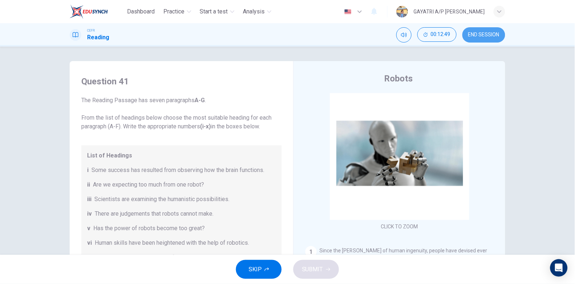
click at [472, 32] on span "END SESSION" at bounding box center [484, 35] width 31 height 6
